Goal: Task Accomplishment & Management: Manage account settings

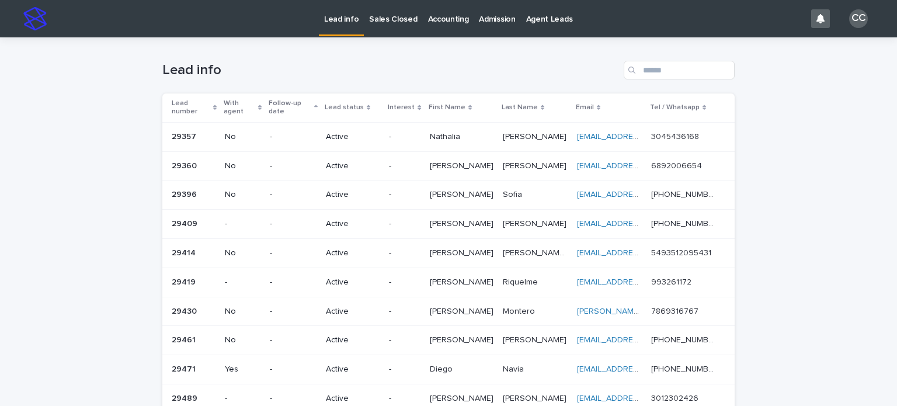
scroll to position [292, 0]
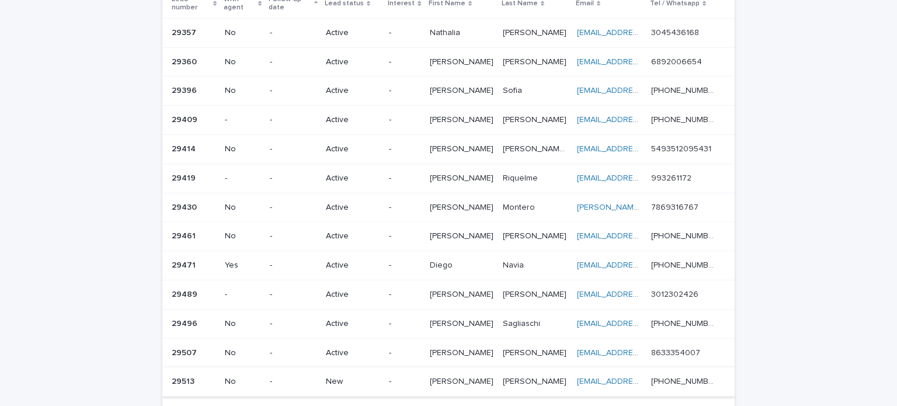
scroll to position [175, 0]
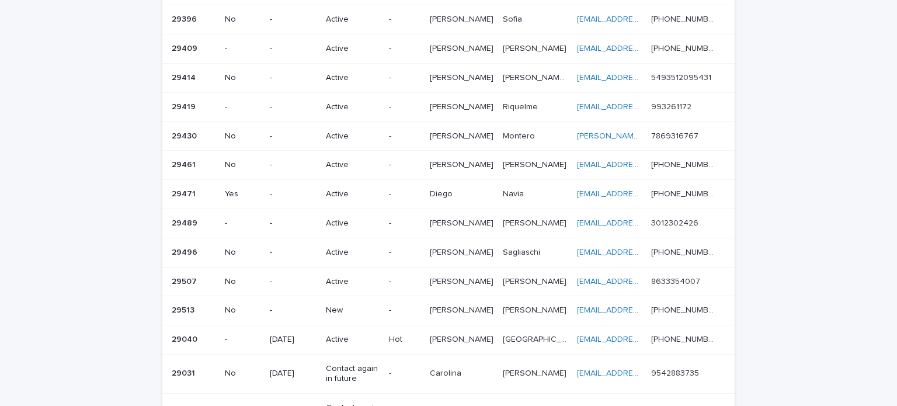
click at [353, 306] on p "New" at bounding box center [353, 311] width 54 height 10
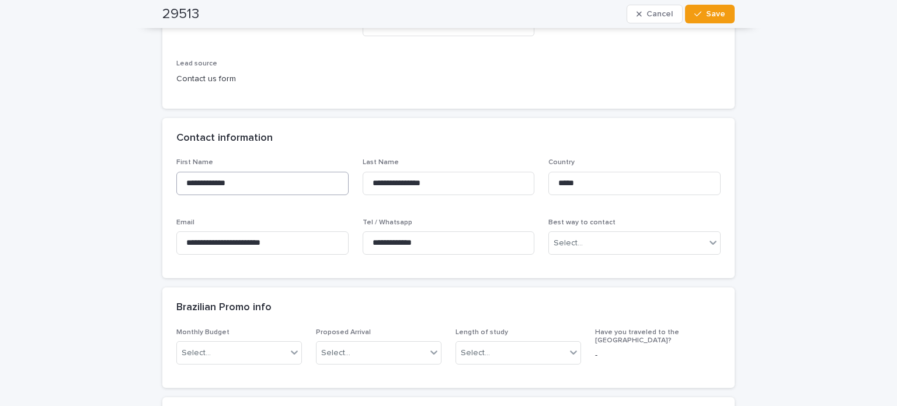
scroll to position [351, 0]
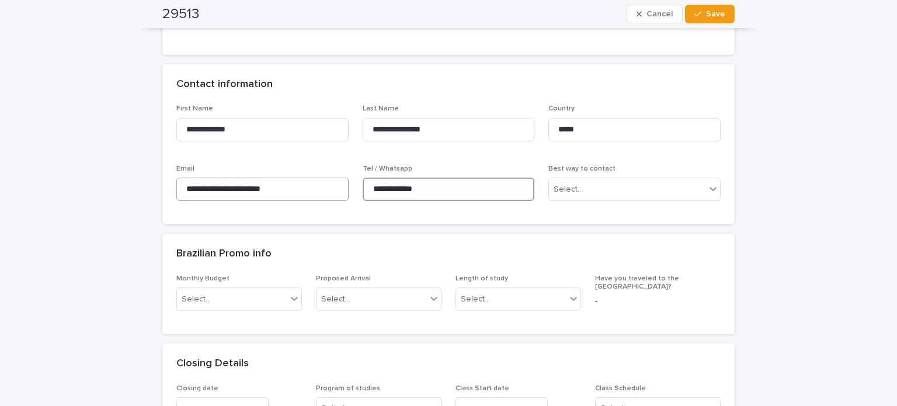
drag, startPoint x: 455, startPoint y: 190, endPoint x: 332, endPoint y: 183, distance: 123.5
click at [332, 183] on div "**********" at bounding box center [448, 158] width 545 height 106
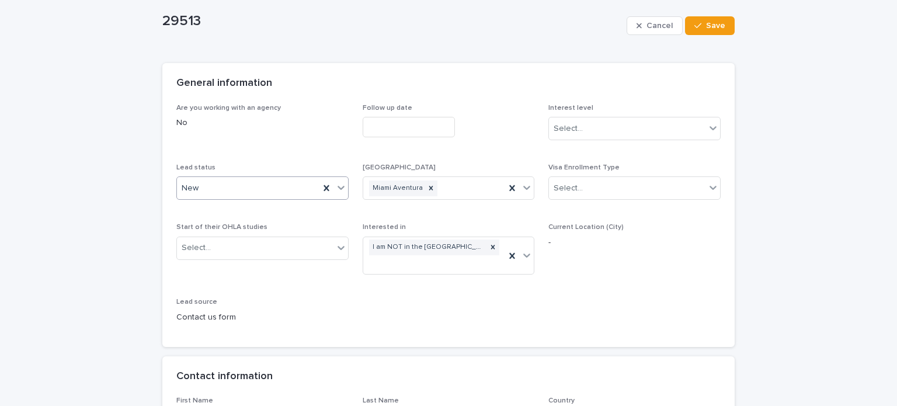
click at [213, 184] on div "New" at bounding box center [248, 188] width 143 height 19
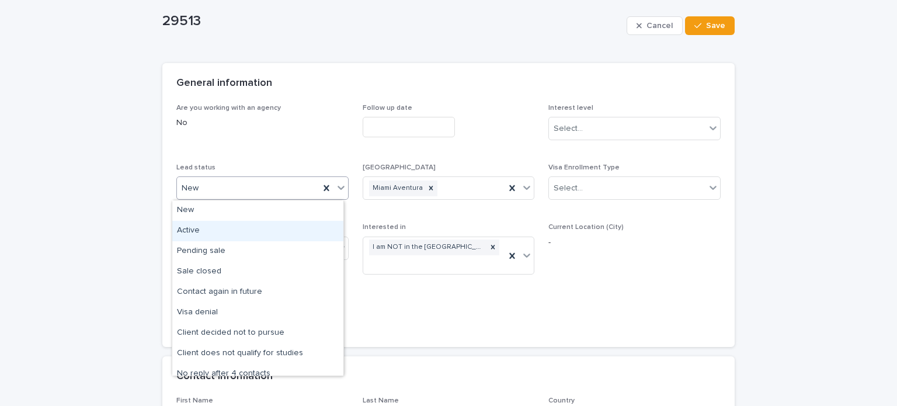
click at [203, 226] on div "Active" at bounding box center [257, 231] width 171 height 20
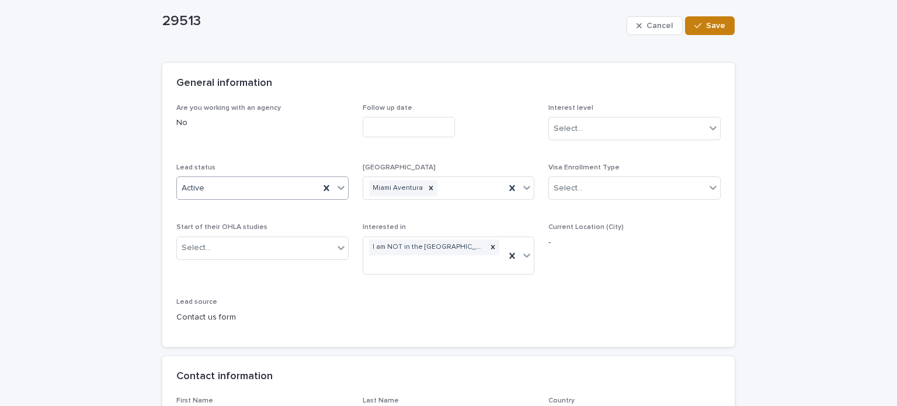
click at [705, 30] on button "Save" at bounding box center [710, 25] width 50 height 19
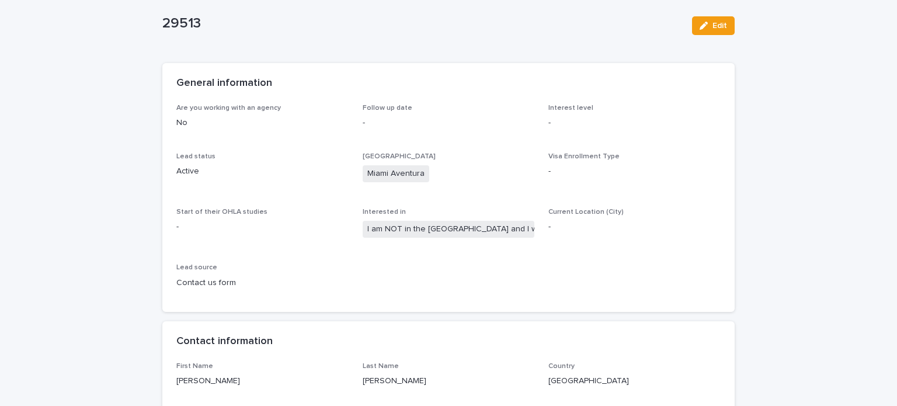
scroll to position [0, 0]
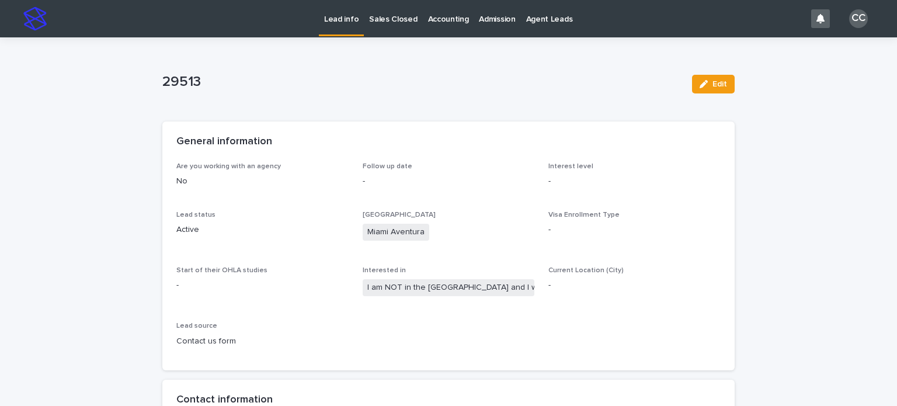
click at [344, 25] on link "Lead info" at bounding box center [341, 17] width 45 height 34
